Goal: Information Seeking & Learning: Find specific page/section

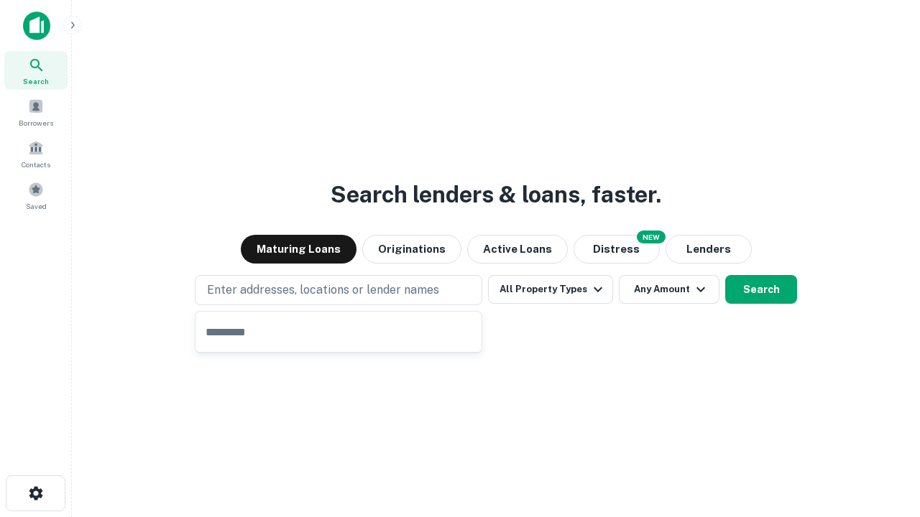
type input "**********"
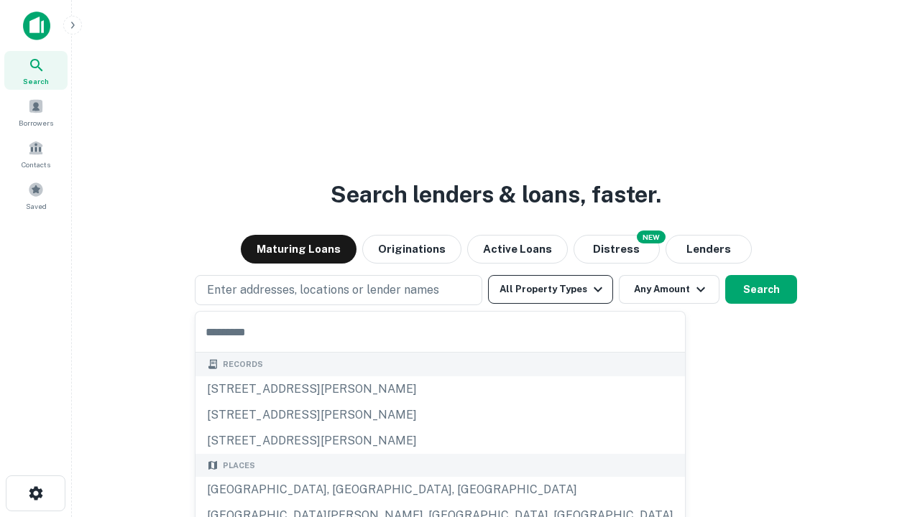
click at [550, 290] on button "All Property Types" at bounding box center [550, 289] width 125 height 29
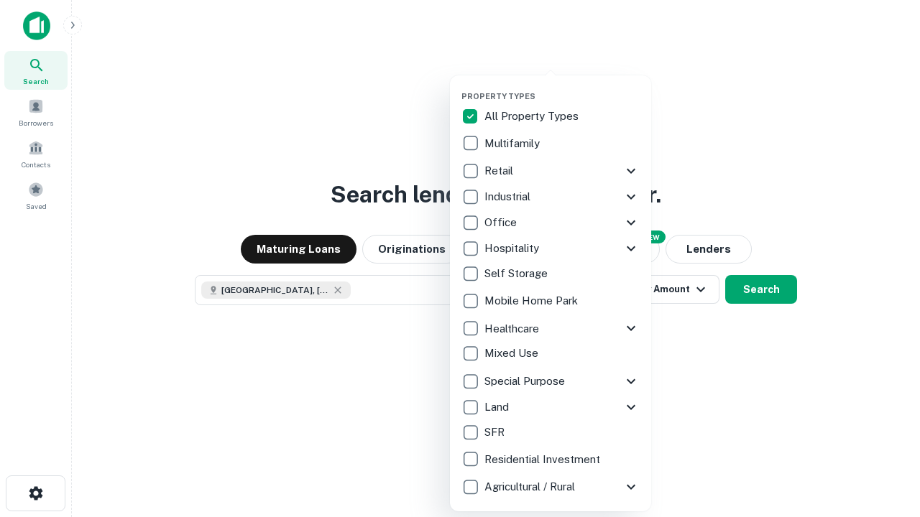
click at [562, 87] on button "button" at bounding box center [561, 87] width 201 height 1
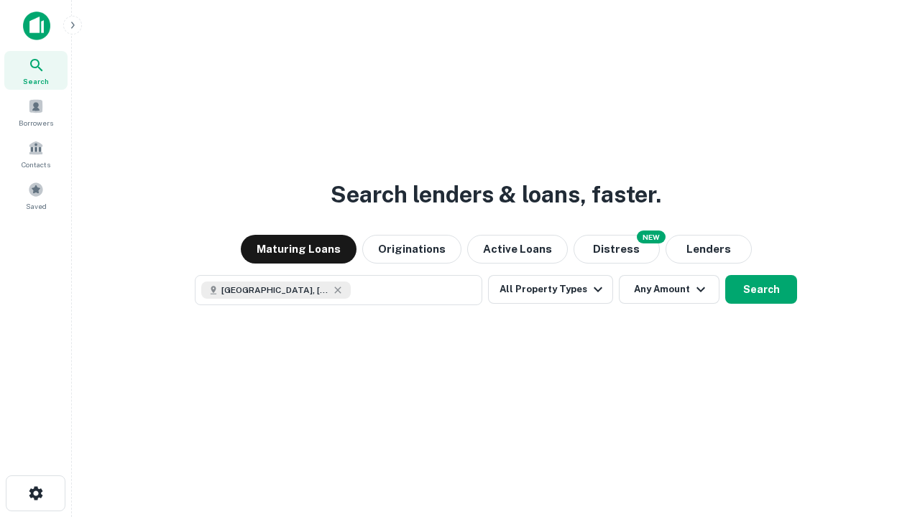
scroll to position [23, 0]
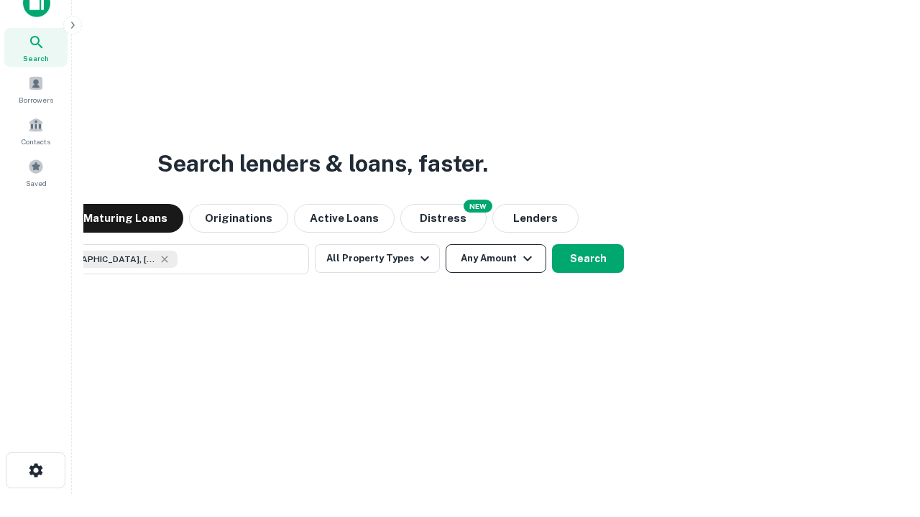
click at [445, 244] on button "Any Amount" at bounding box center [495, 258] width 101 height 29
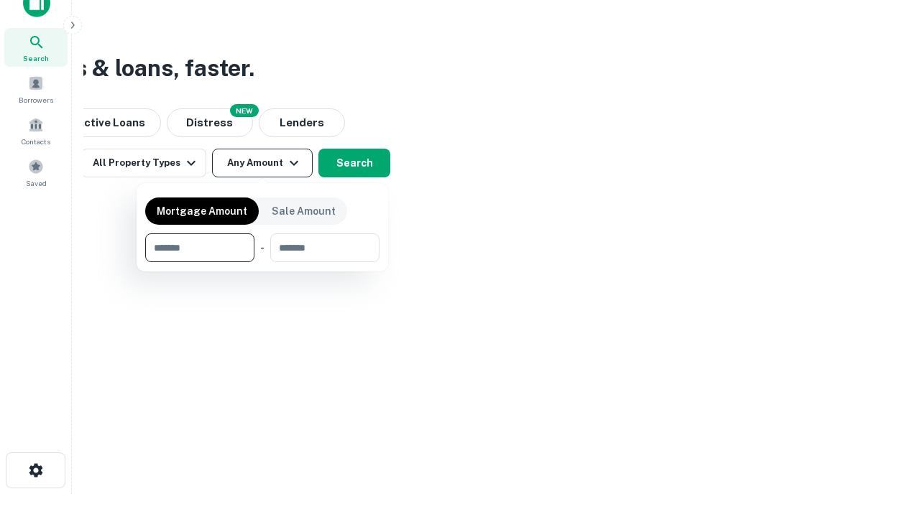
type input "*******"
click at [262, 262] on button "button" at bounding box center [262, 262] width 234 height 1
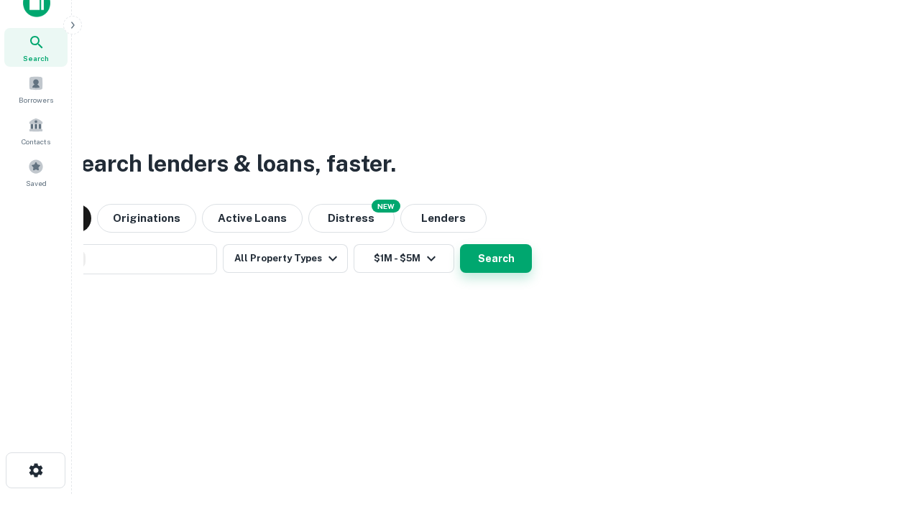
click at [460, 244] on button "Search" at bounding box center [496, 258] width 72 height 29
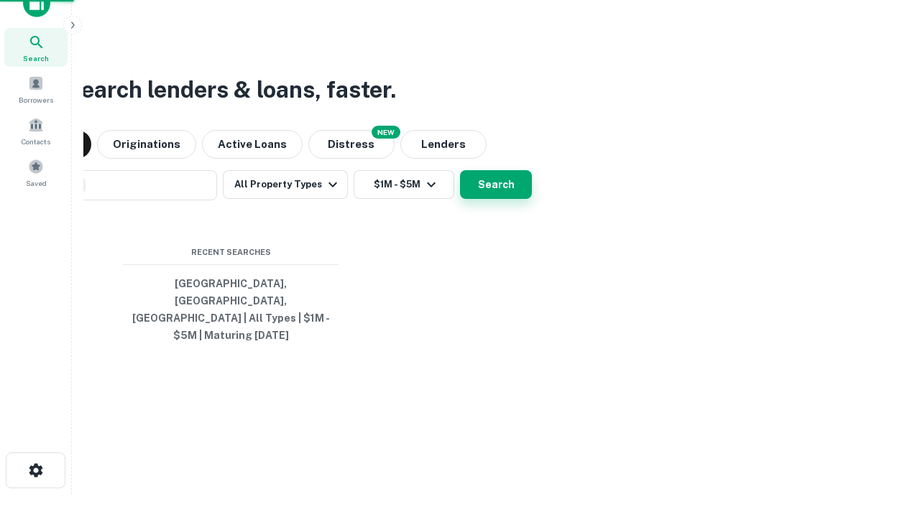
scroll to position [47, 407]
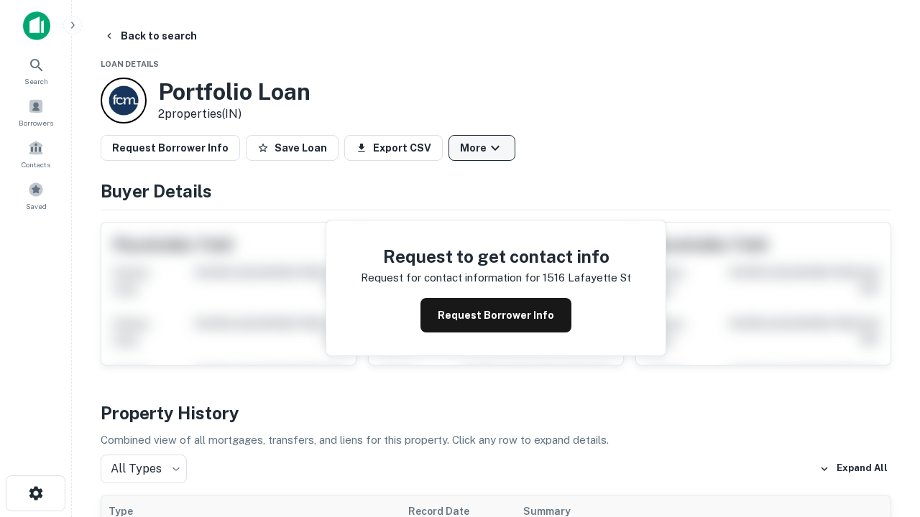
click at [481, 148] on button "More" at bounding box center [481, 148] width 67 height 26
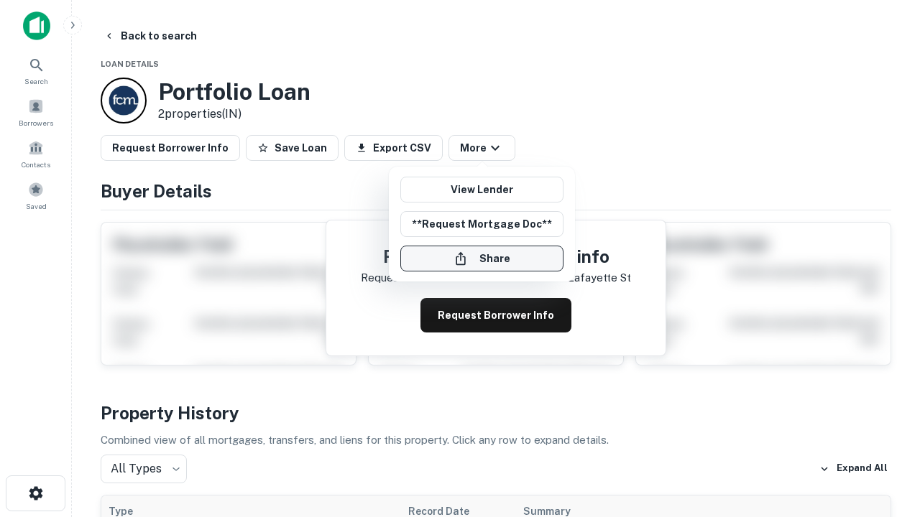
click at [481, 259] on button "Share" at bounding box center [481, 259] width 163 height 26
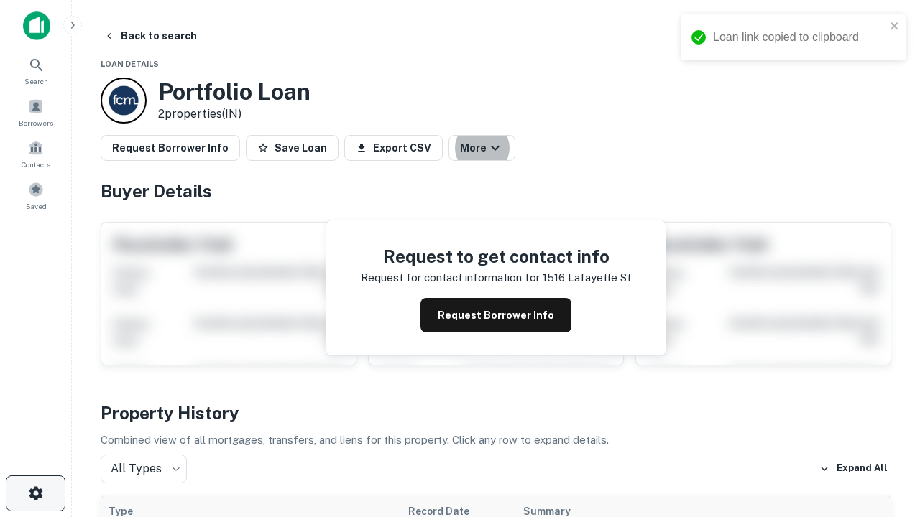
click at [35, 494] on icon "button" at bounding box center [35, 493] width 17 height 17
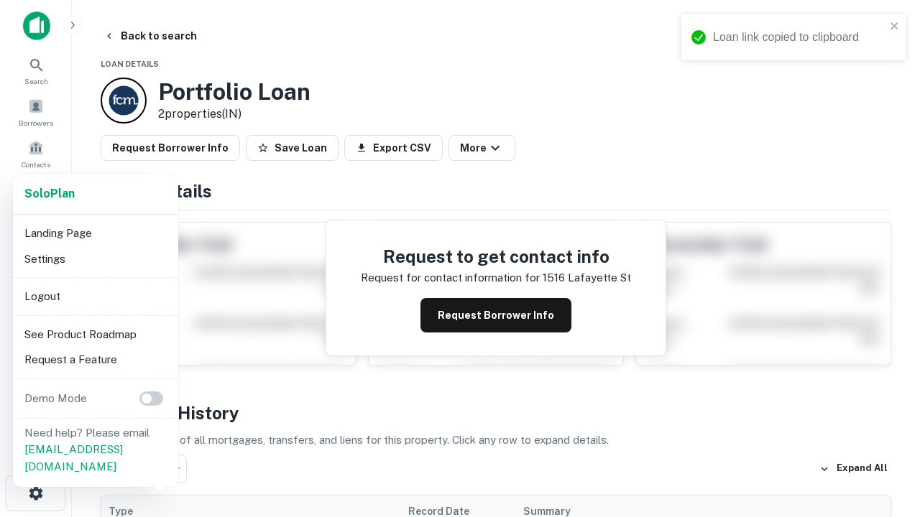
click at [95, 296] on li "Logout" at bounding box center [96, 297] width 154 height 26
